Goal: Task Accomplishment & Management: Manage account settings

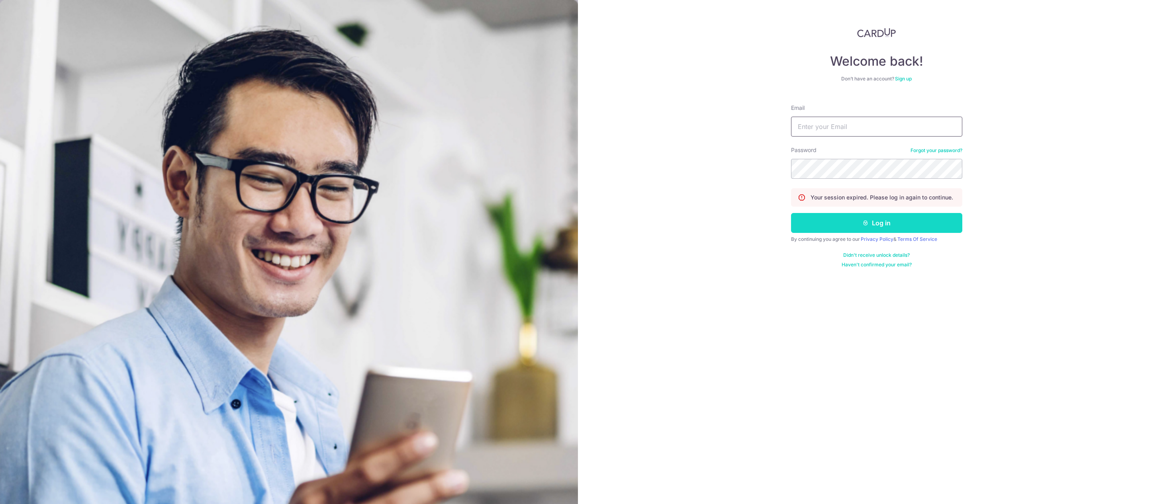
type input "[EMAIL_ADDRESS][DOMAIN_NAME]"
click at [812, 225] on button "Log in" at bounding box center [876, 223] width 171 height 20
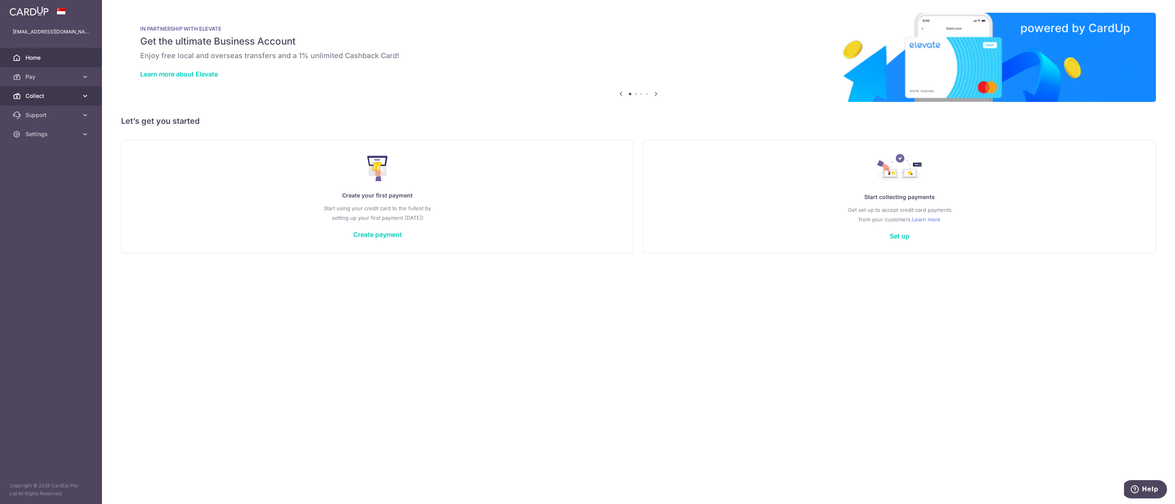
click at [23, 98] on link "Collect" at bounding box center [51, 95] width 102 height 19
click at [35, 118] on span "Dashboard" at bounding box center [51, 115] width 53 height 8
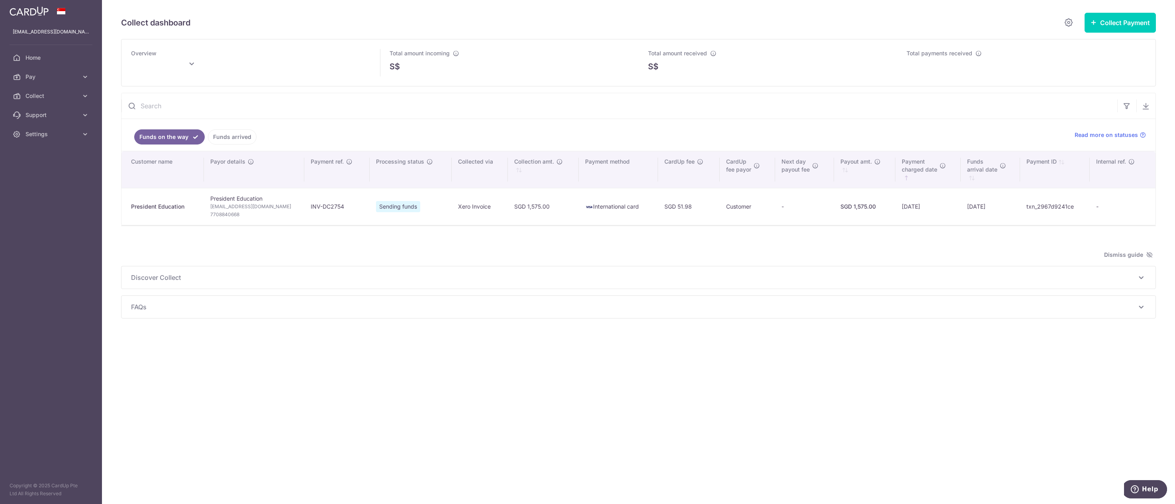
type input "September 2025"
